Goal: Information Seeking & Learning: Learn about a topic

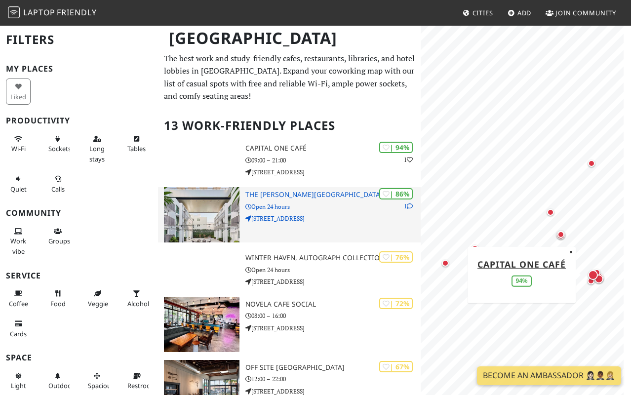
drag, startPoint x: 215, startPoint y: 143, endPoint x: 405, endPoint y: 208, distance: 200.3
click at [405, 208] on p "1" at bounding box center [408, 205] width 9 height 9
click at [411, 208] on icon at bounding box center [410, 206] width 6 height 6
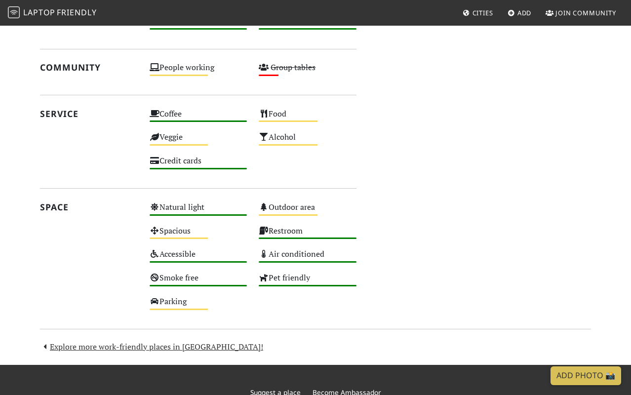
scroll to position [543, 0]
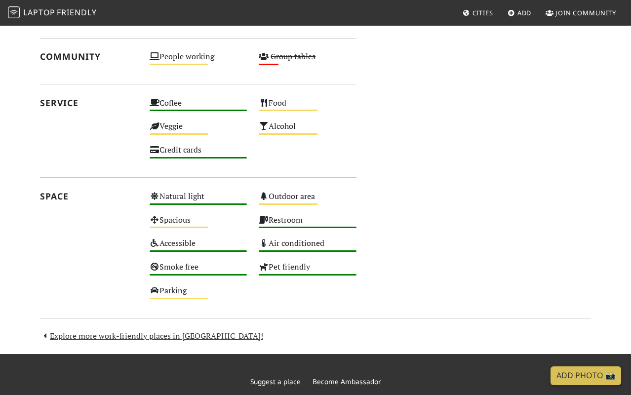
click at [73, 292] on div "Space" at bounding box center [89, 248] width 110 height 118
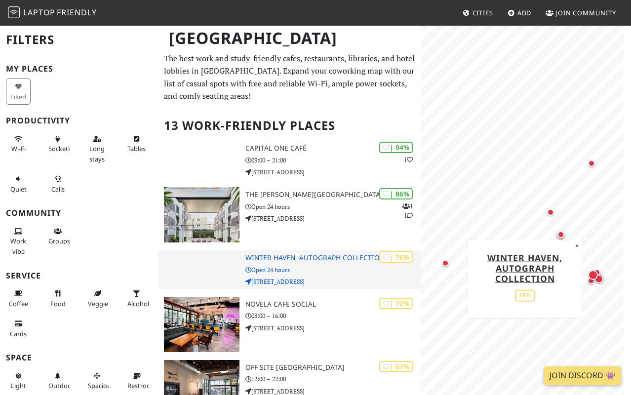
click at [224, 267] on div at bounding box center [202, 269] width 88 height 39
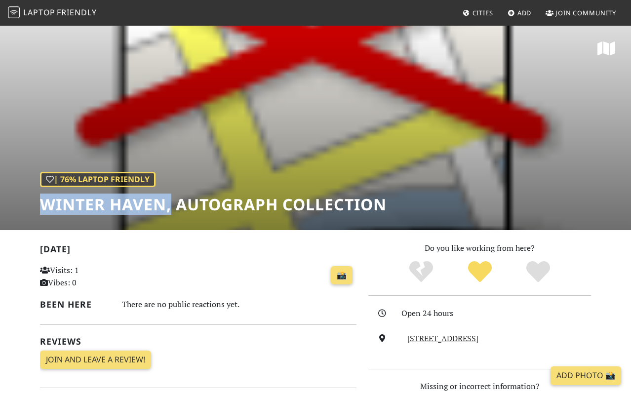
drag, startPoint x: 42, startPoint y: 206, endPoint x: 171, endPoint y: 200, distance: 129.0
click at [171, 200] on h1 "Winter Haven, Autograph Collection" at bounding box center [213, 204] width 347 height 19
copy h1 "Winter Haven,"
